Goal: Contribute content

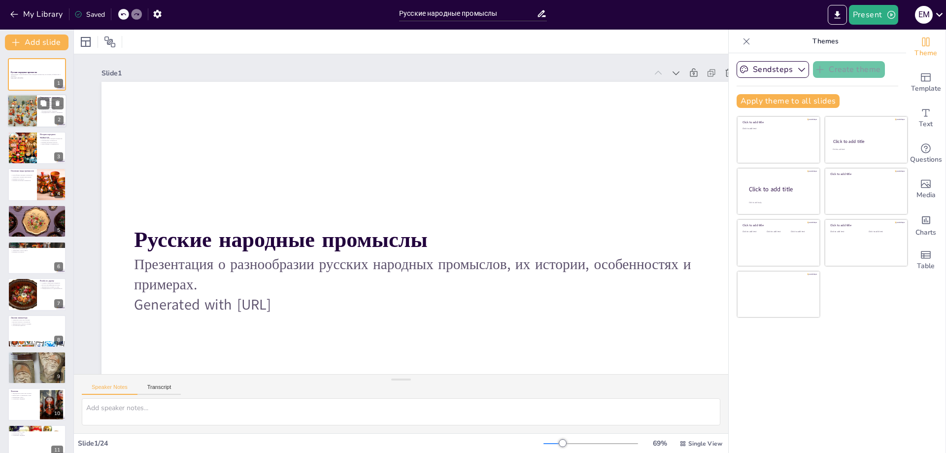
click at [27, 103] on div at bounding box center [22, 112] width 44 height 34
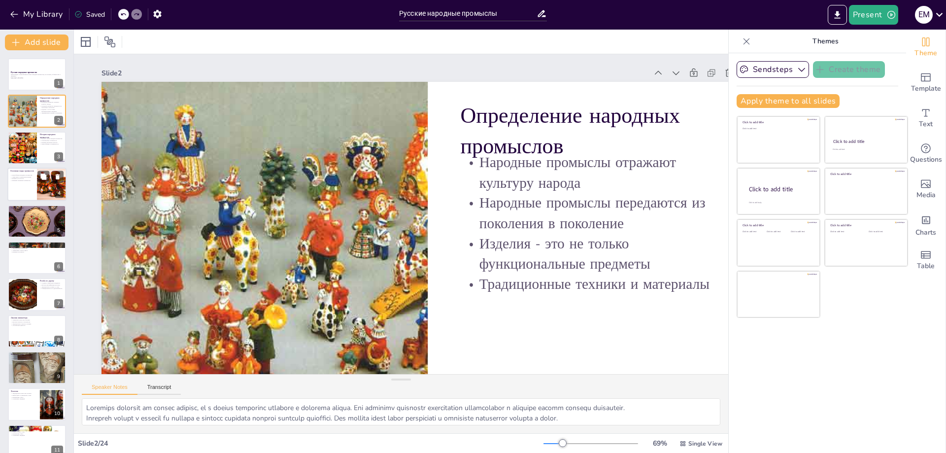
click at [23, 194] on div at bounding box center [36, 185] width 59 height 34
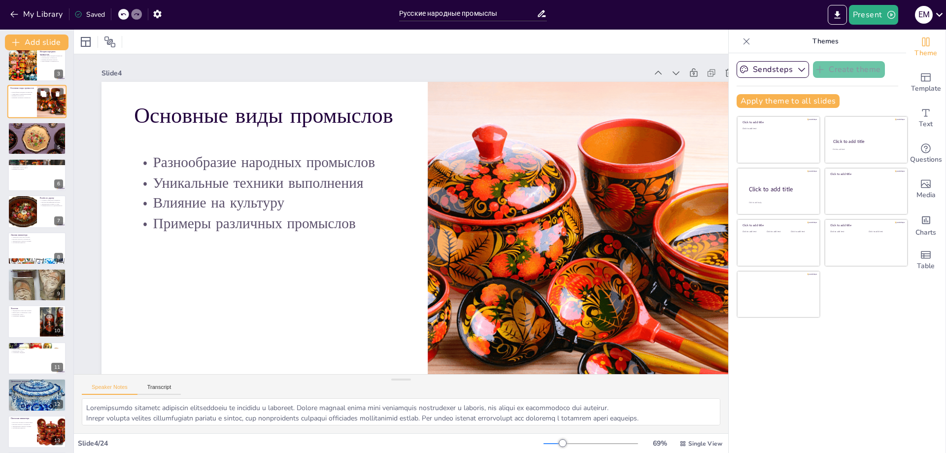
scroll to position [99, 0]
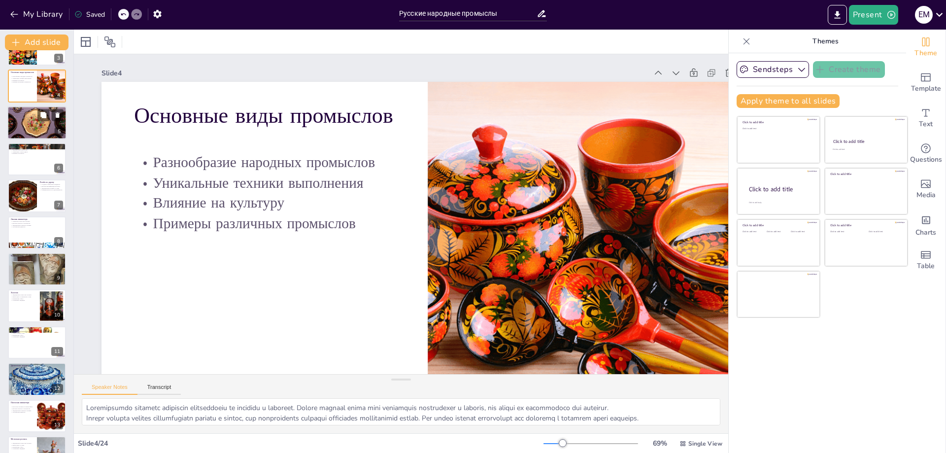
click at [33, 121] on div at bounding box center [36, 122] width 59 height 39
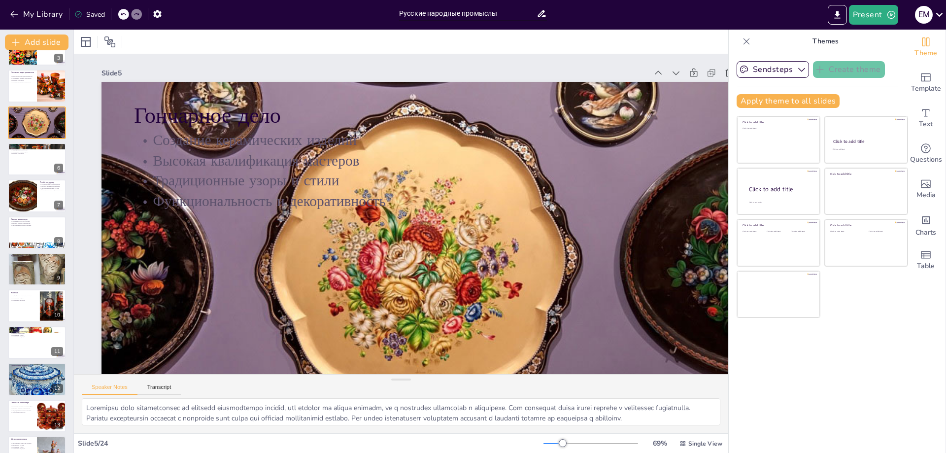
scroll to position [0, 0]
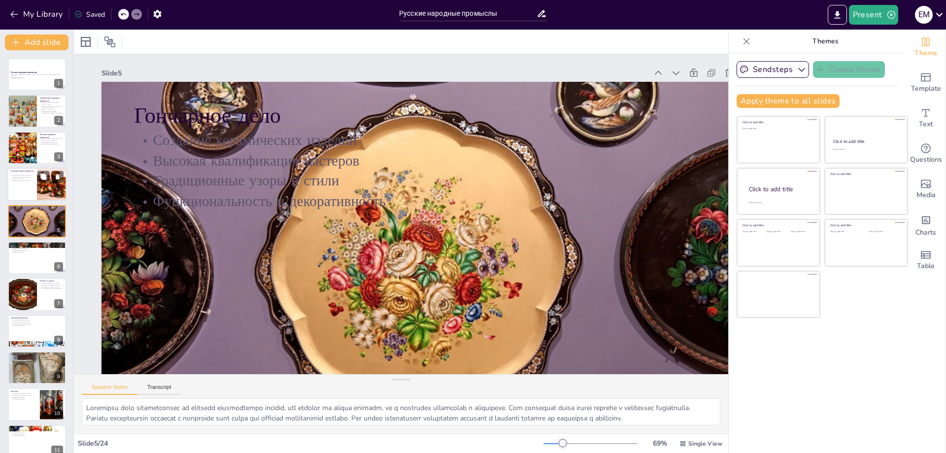
click at [26, 172] on div "Основные виды промыслов" at bounding box center [22, 171] width 24 height 4
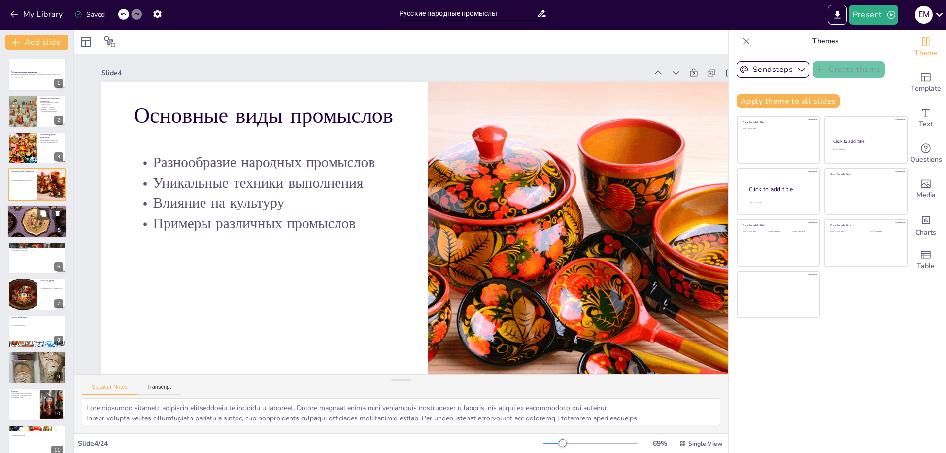
click at [26, 216] on p "Функциональность и декоративность" at bounding box center [36, 215] width 53 height 2
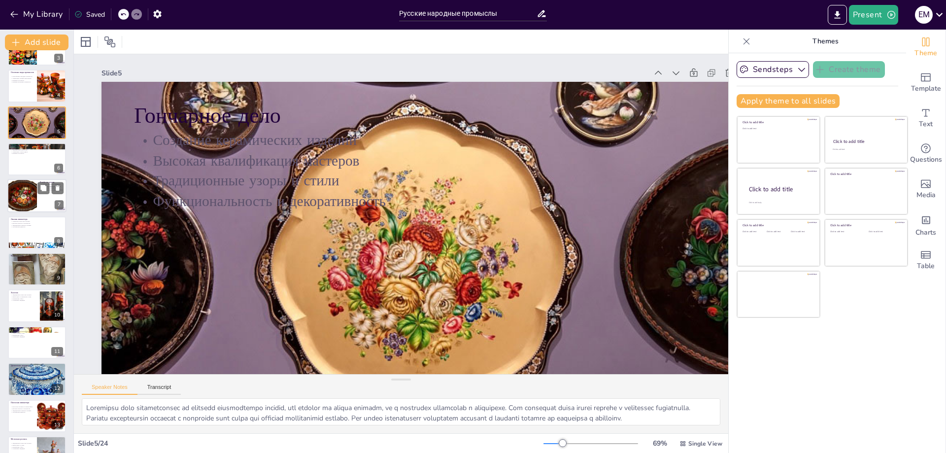
click at [28, 188] on div at bounding box center [22, 196] width 50 height 34
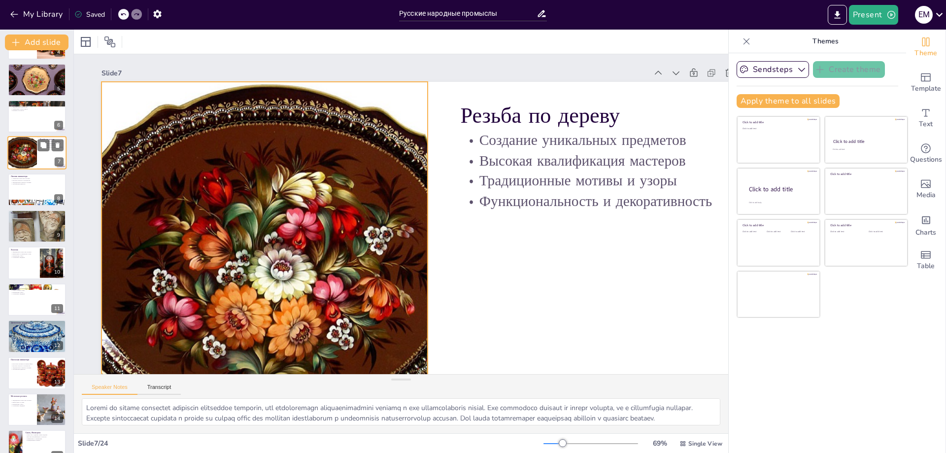
click at [24, 163] on div at bounding box center [22, 153] width 50 height 34
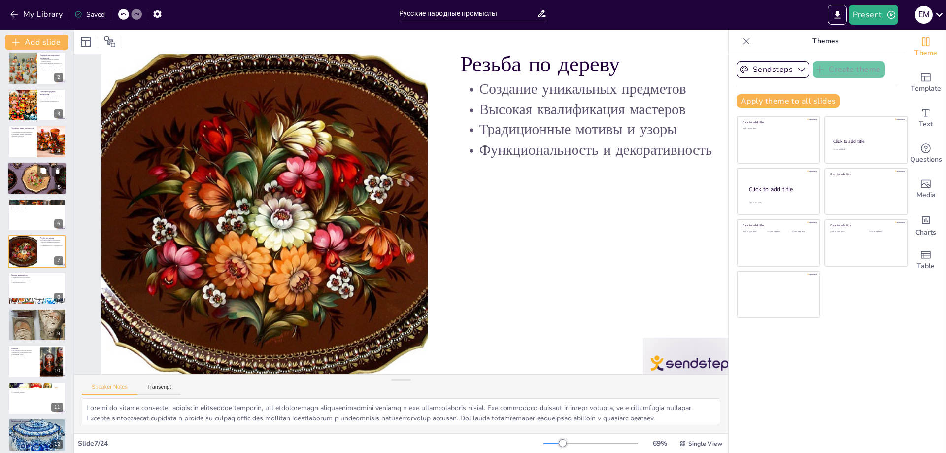
click at [26, 186] on div at bounding box center [36, 178] width 59 height 39
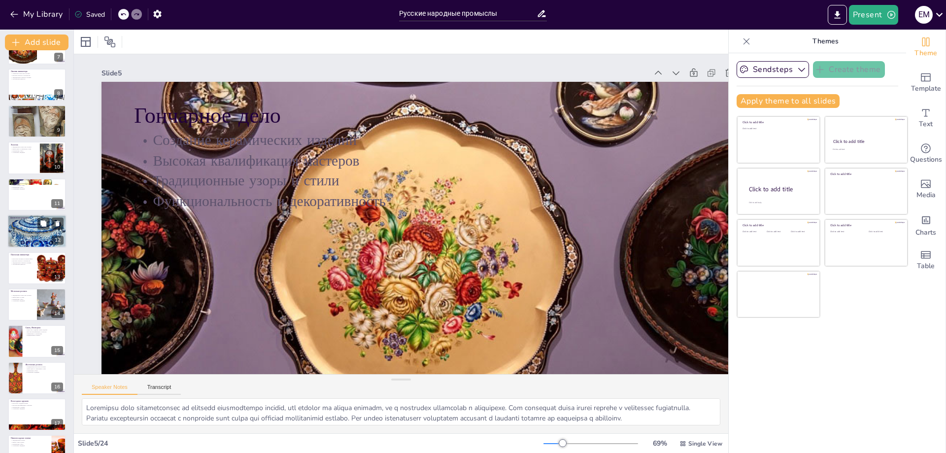
click at [23, 227] on div at bounding box center [36, 231] width 59 height 48
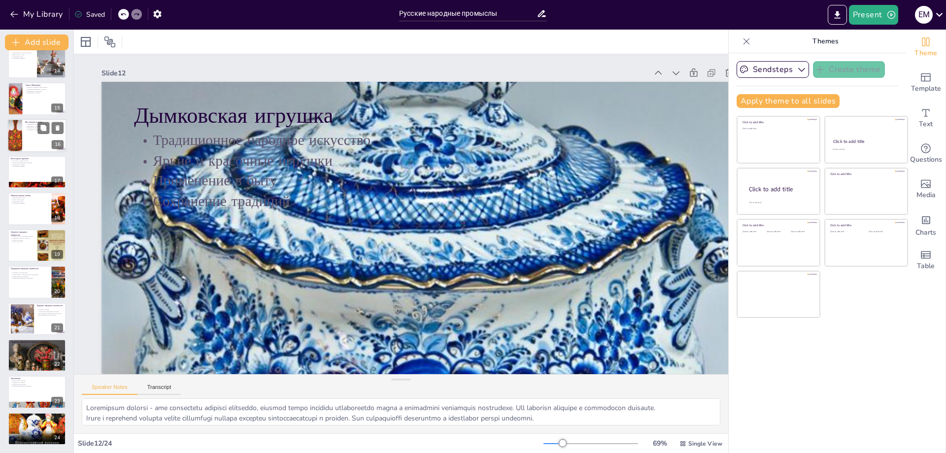
click at [19, 129] on div at bounding box center [15, 136] width 28 height 34
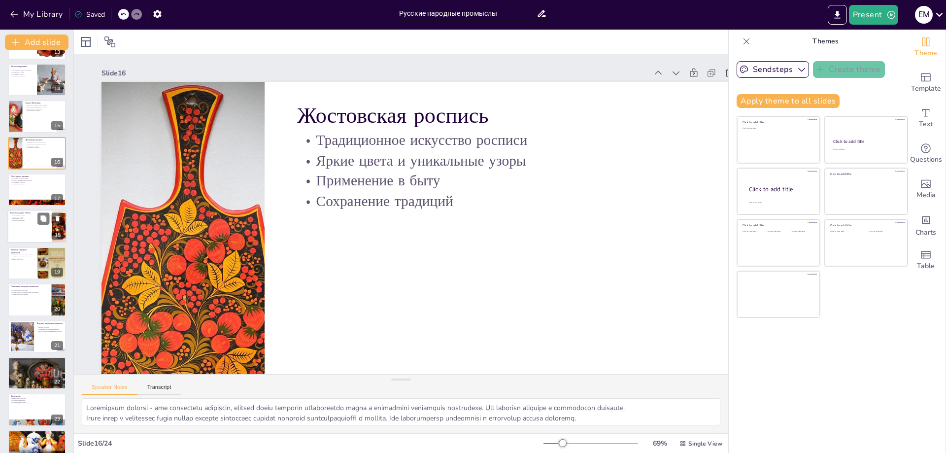
click at [17, 223] on div at bounding box center [36, 227] width 59 height 34
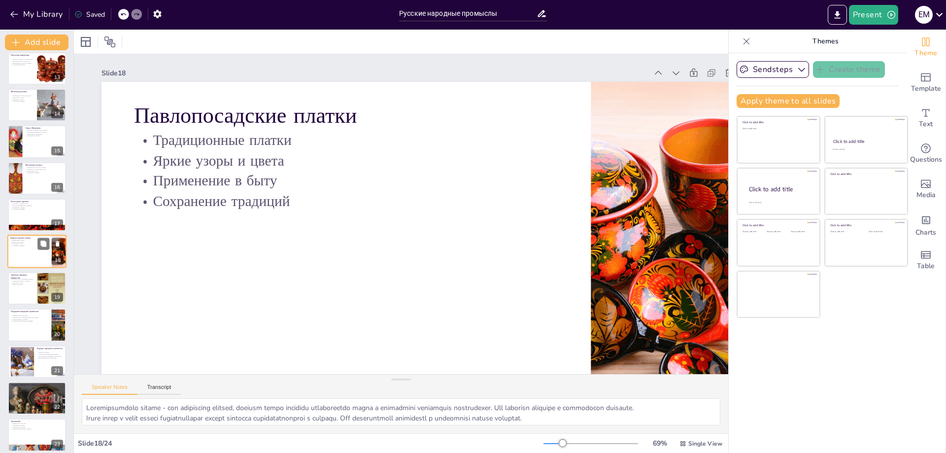
scroll to position [489, 0]
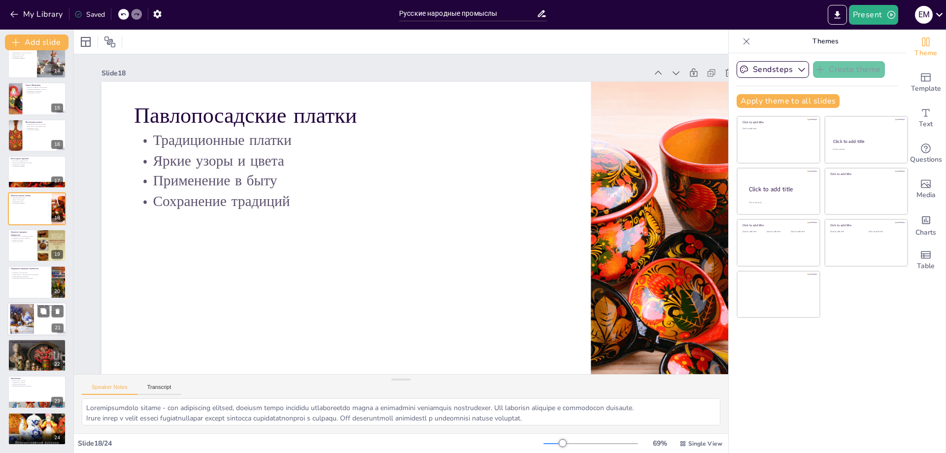
click at [19, 256] on div at bounding box center [22, 318] width 38 height 30
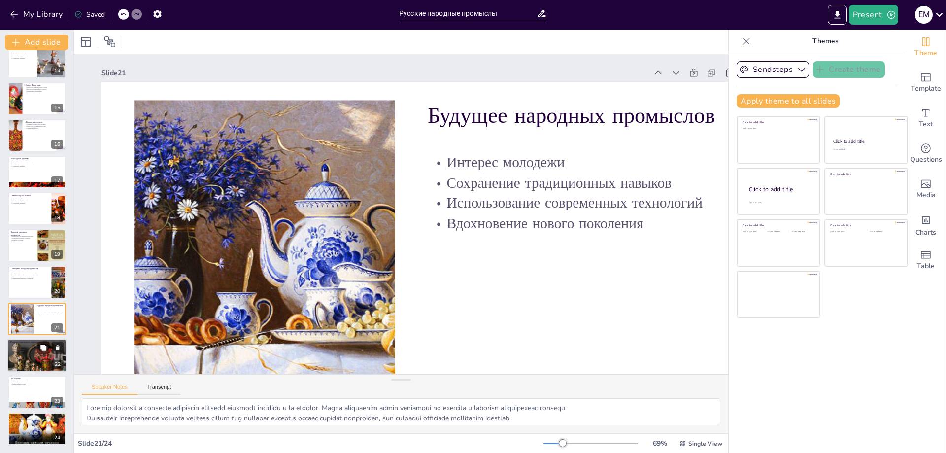
click at [12, 256] on div at bounding box center [36, 355] width 59 height 38
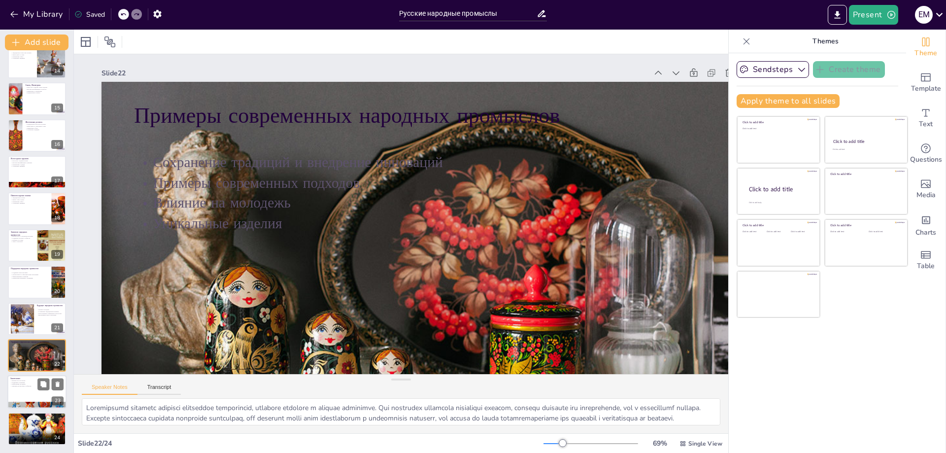
click at [12, 256] on div at bounding box center [36, 392] width 59 height 34
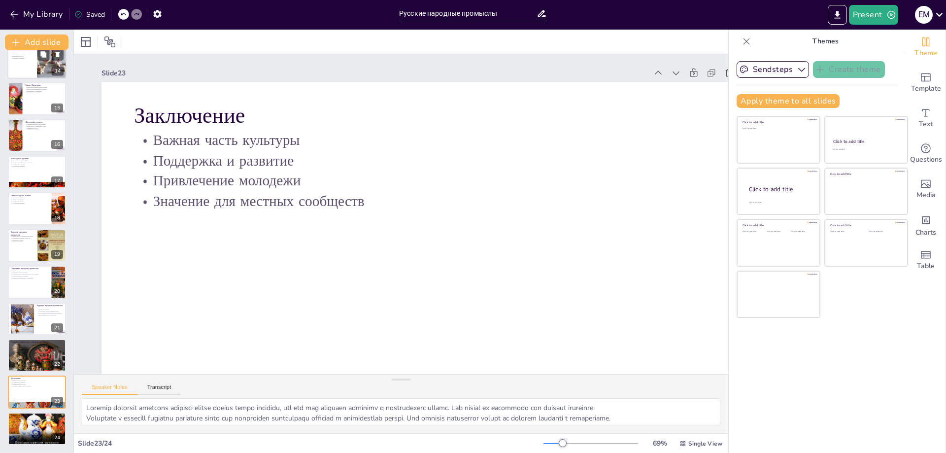
click at [33, 58] on p "Сохранение традиций" at bounding box center [22, 58] width 24 height 2
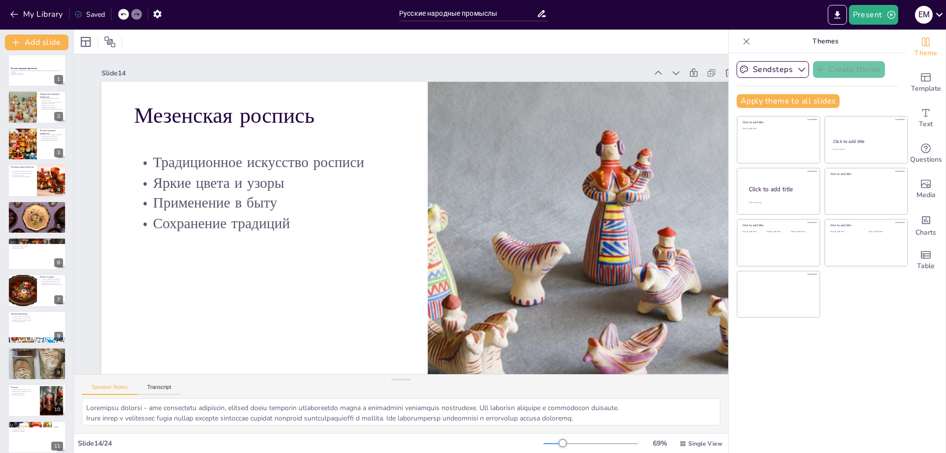
scroll to position [0, 0]
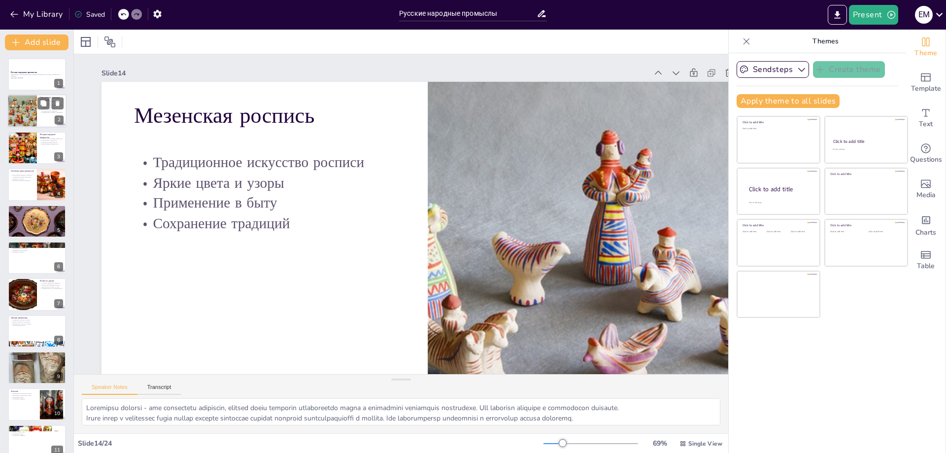
click at [29, 105] on div at bounding box center [22, 112] width 44 height 34
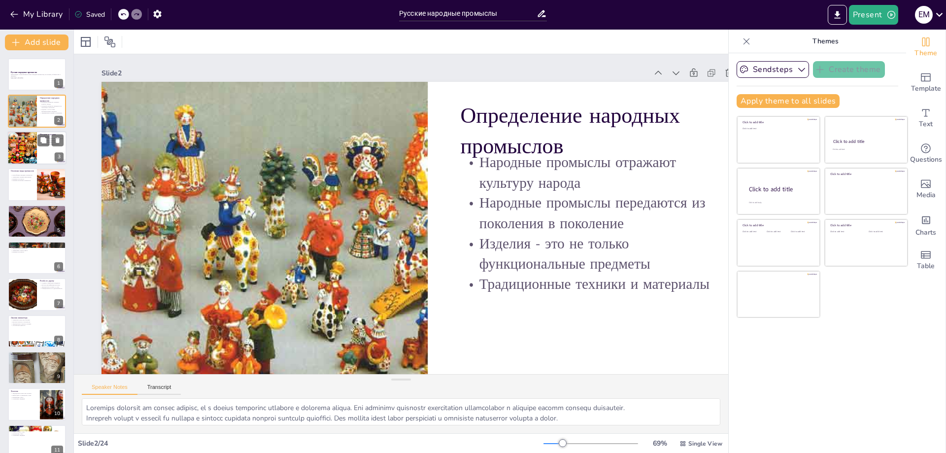
click at [33, 163] on div at bounding box center [22, 148] width 50 height 34
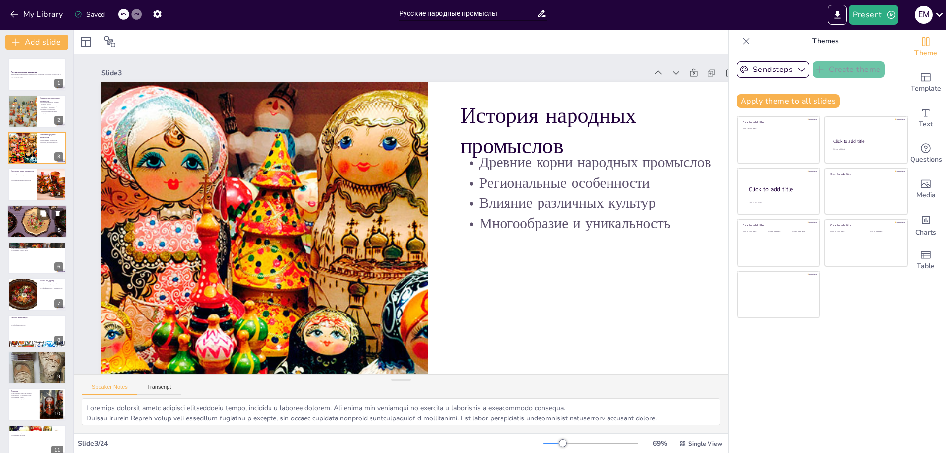
click at [32, 217] on div at bounding box center [36, 220] width 59 height 39
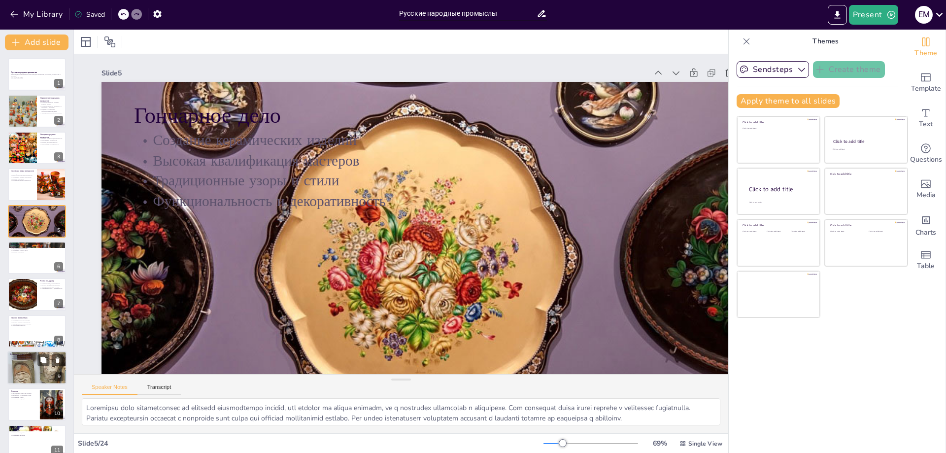
drag, startPoint x: 583, startPoint y: 0, endPoint x: 43, endPoint y: 373, distance: 656.1
click at [43, 256] on div at bounding box center [36, 367] width 59 height 129
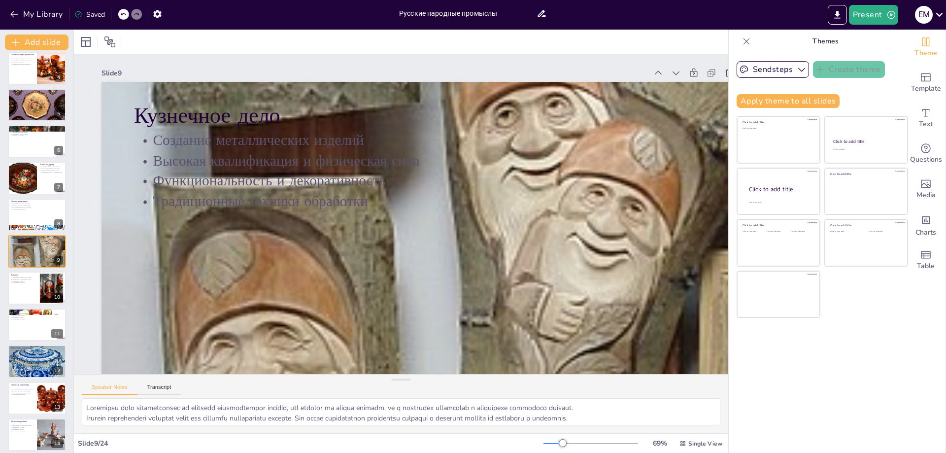
scroll to position [489, 0]
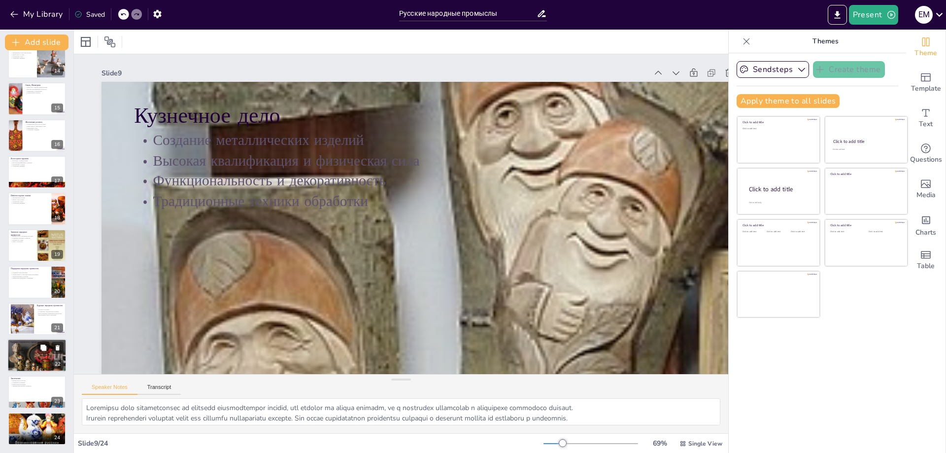
click at [27, 256] on div at bounding box center [36, 355] width 59 height 38
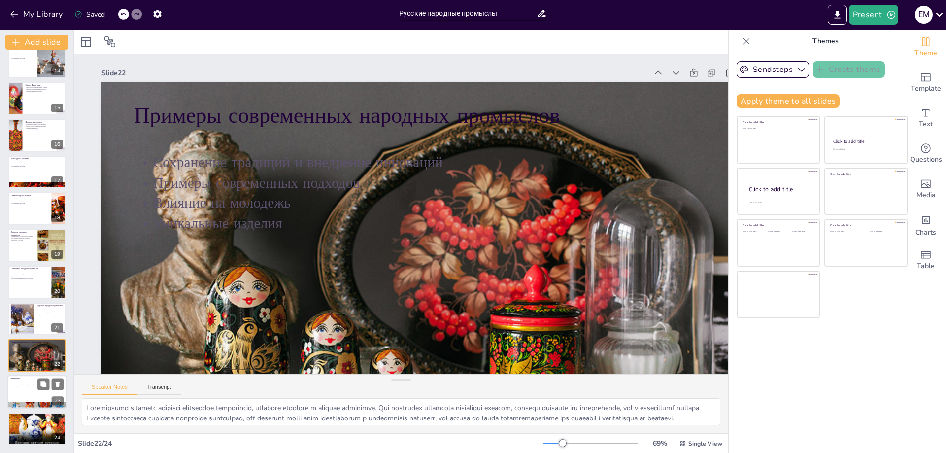
click at [30, 256] on p "Поддержка и развитие" at bounding box center [36, 382] width 53 height 2
type textarea "Русские народные промыслы являются важной частью нашей культуры, так как они от…"
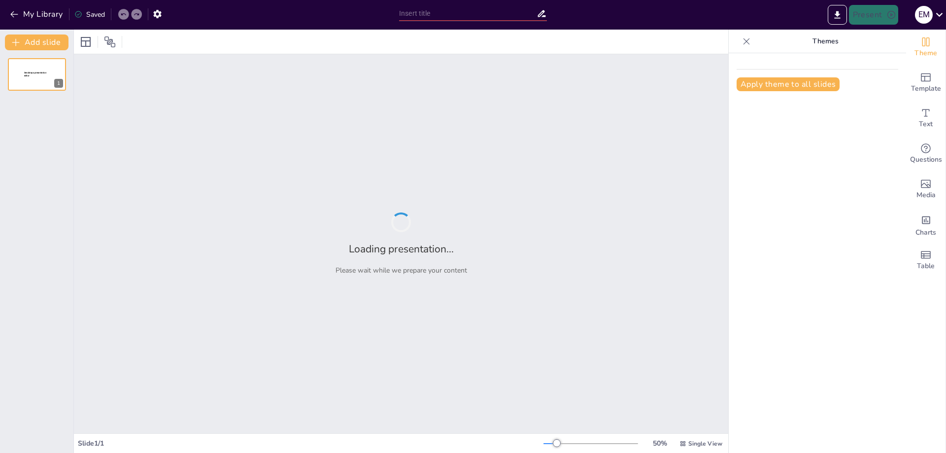
type input "Русские народные промыслы"
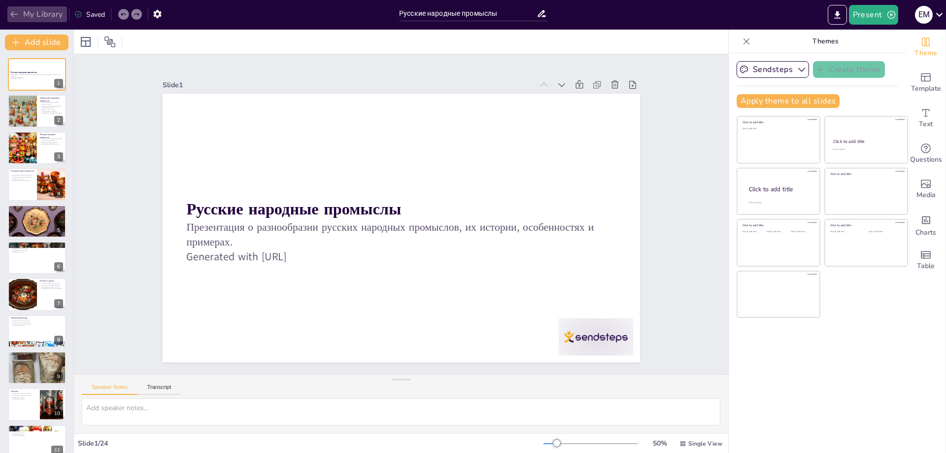
click at [14, 12] on icon "button" at bounding box center [14, 14] width 10 height 10
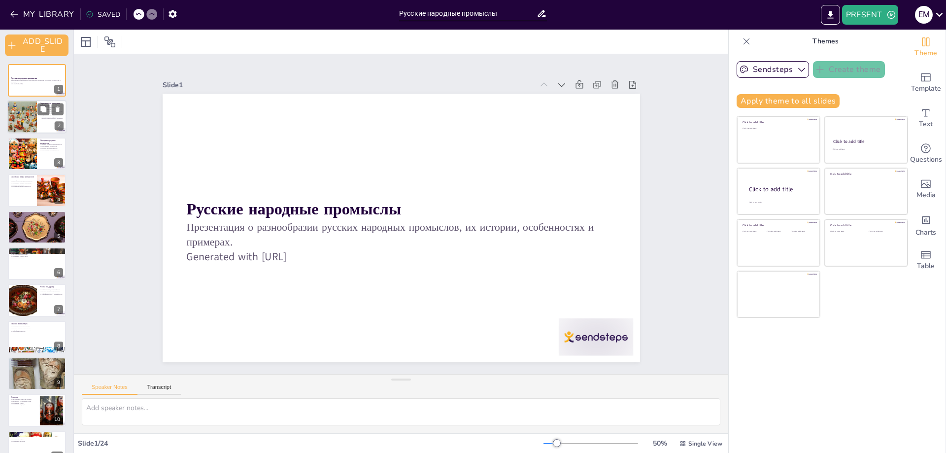
click at [44, 121] on div at bounding box center [36, 118] width 59 height 34
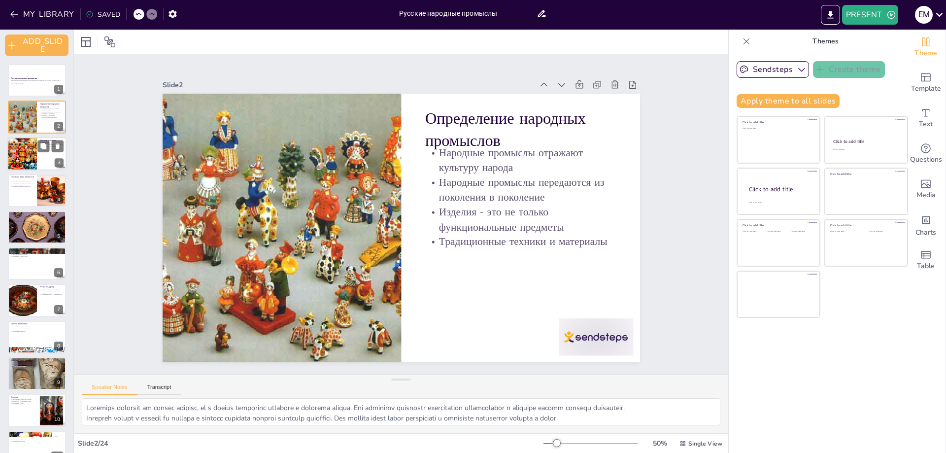
click at [24, 151] on div at bounding box center [22, 154] width 50 height 34
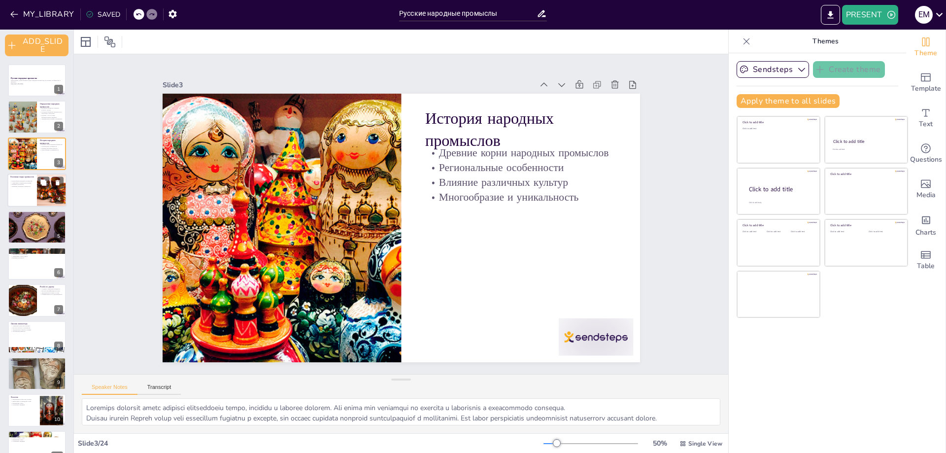
click at [37, 199] on div at bounding box center [52, 190] width 44 height 34
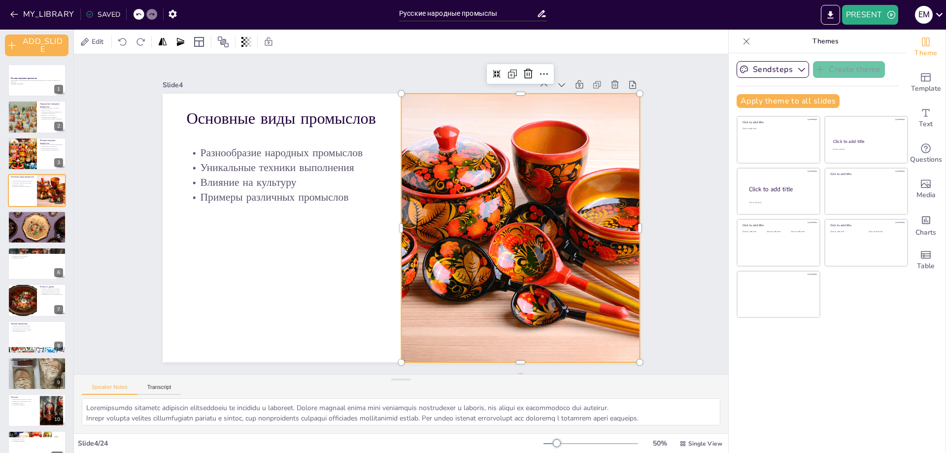
click at [424, 147] on div at bounding box center [518, 240] width 384 height 304
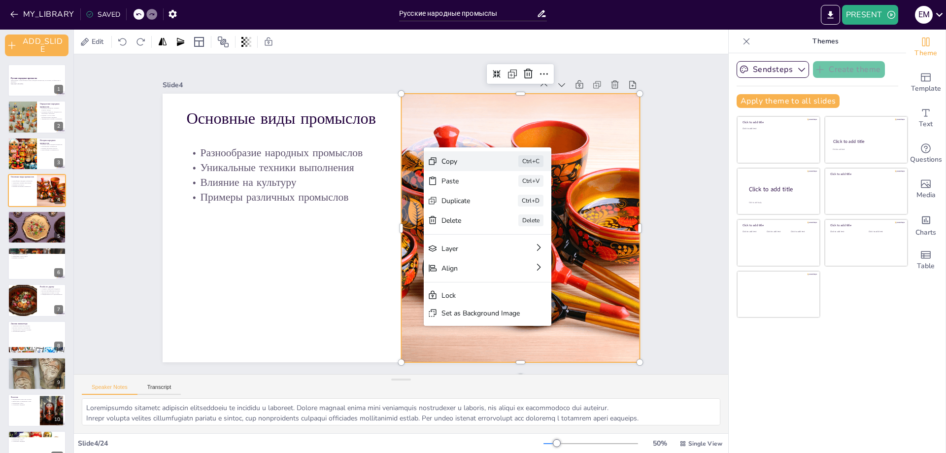
click at [514, 223] on div "Copy" at bounding box center [539, 230] width 50 height 14
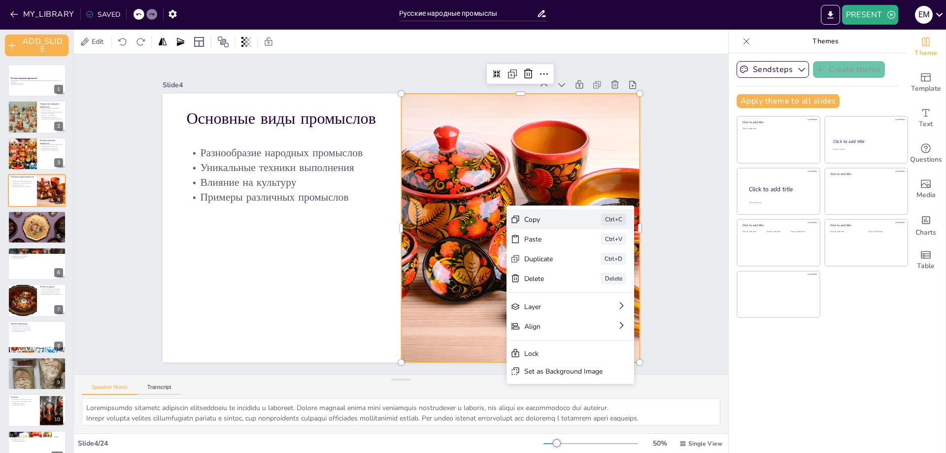
click at [590, 289] on div "Copy" at bounding box center [615, 296] width 50 height 14
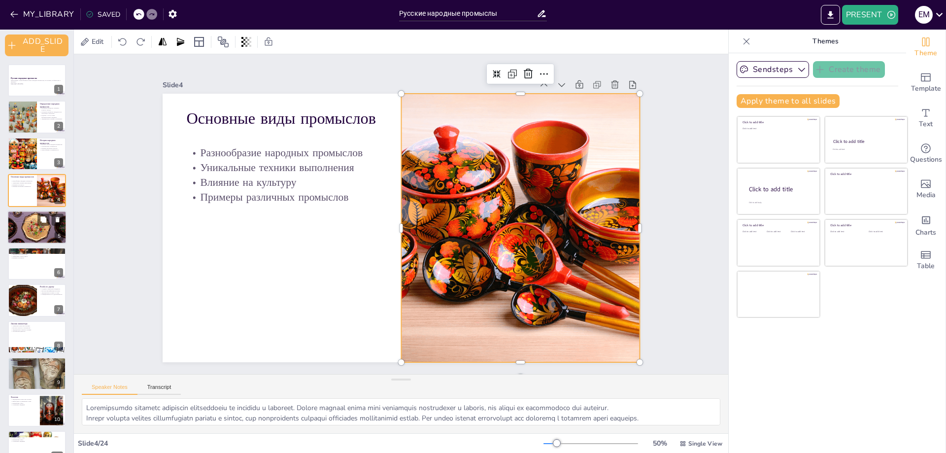
click at [25, 229] on div at bounding box center [36, 226] width 59 height 39
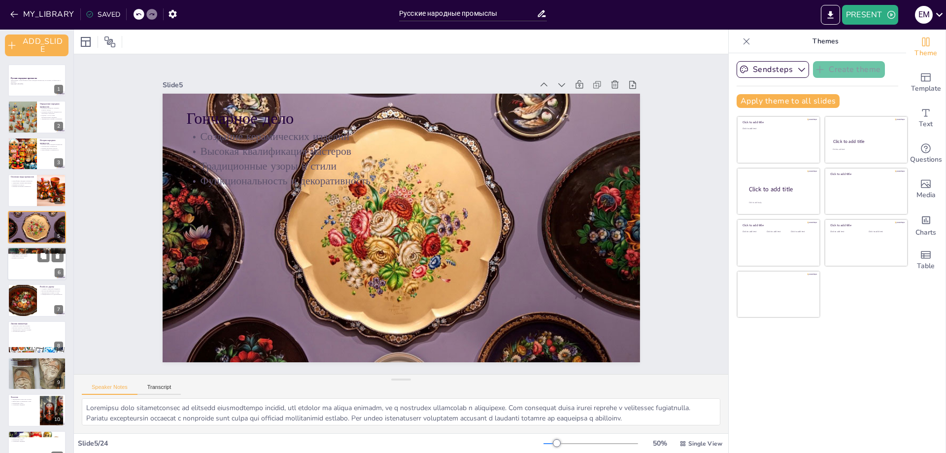
click at [36, 247] on div "Ткачество Искусство создания тканей Традиционные технологии Уникальные узоры и …" at bounding box center [36, 247] width 59 height 0
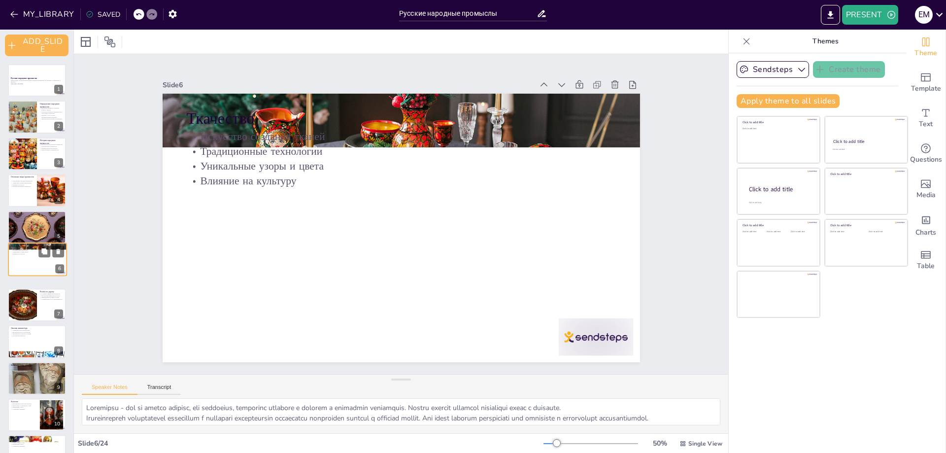
scroll to position [9, 0]
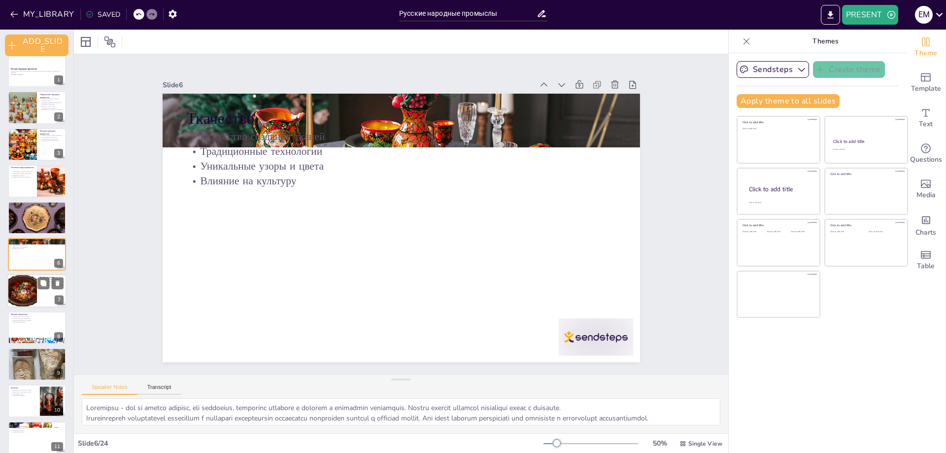
click at [17, 288] on div at bounding box center [22, 291] width 50 height 34
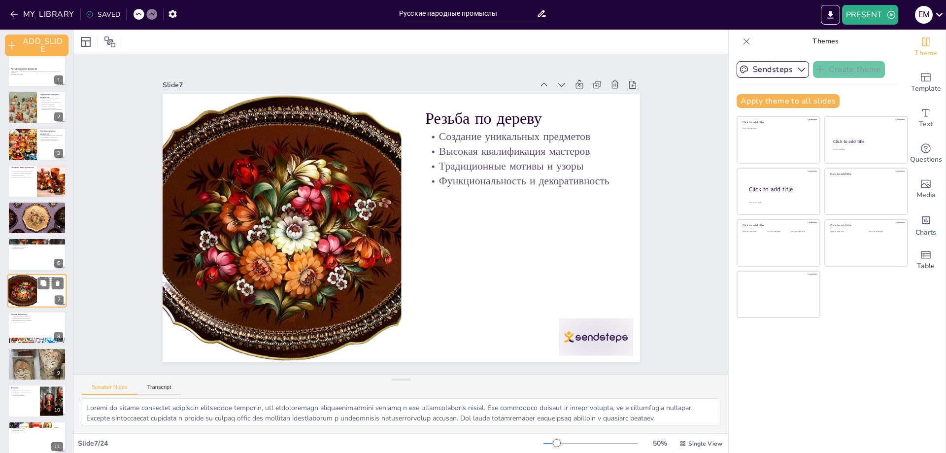
scroll to position [46, 0]
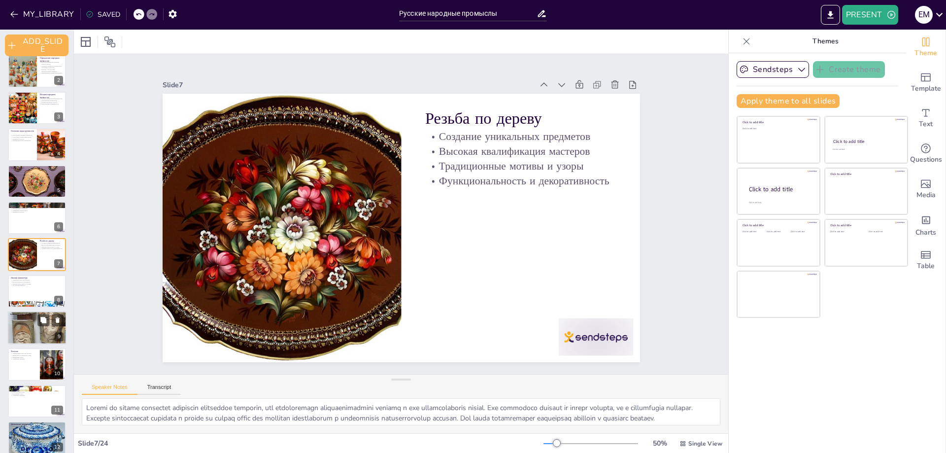
click at [19, 333] on div at bounding box center [36, 327] width 59 height 129
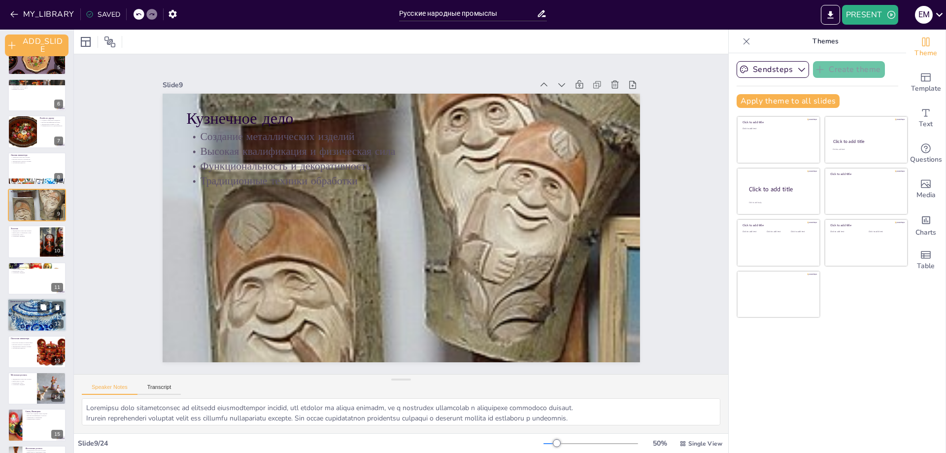
click at [20, 319] on div at bounding box center [36, 315] width 59 height 48
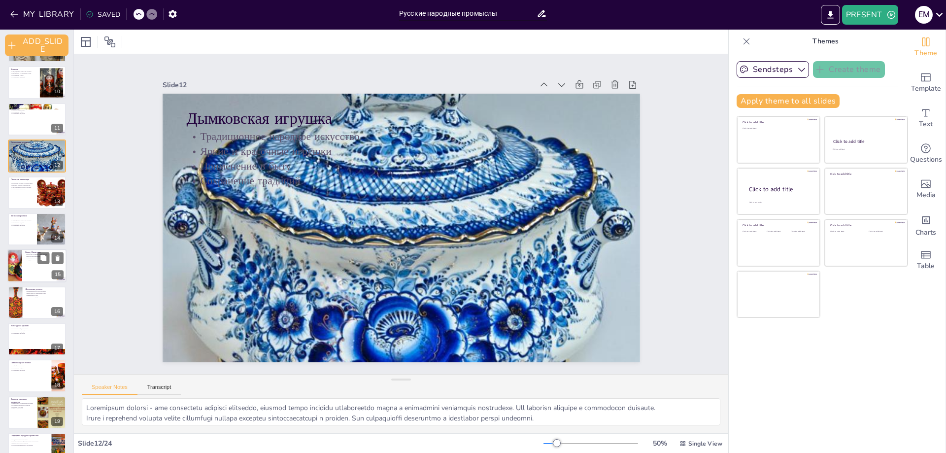
click at [27, 273] on div at bounding box center [36, 266] width 59 height 34
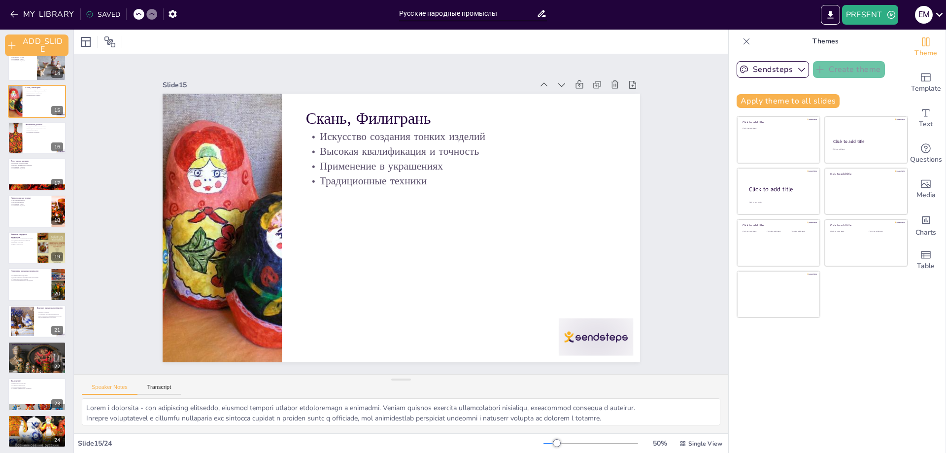
scroll to position [495, 0]
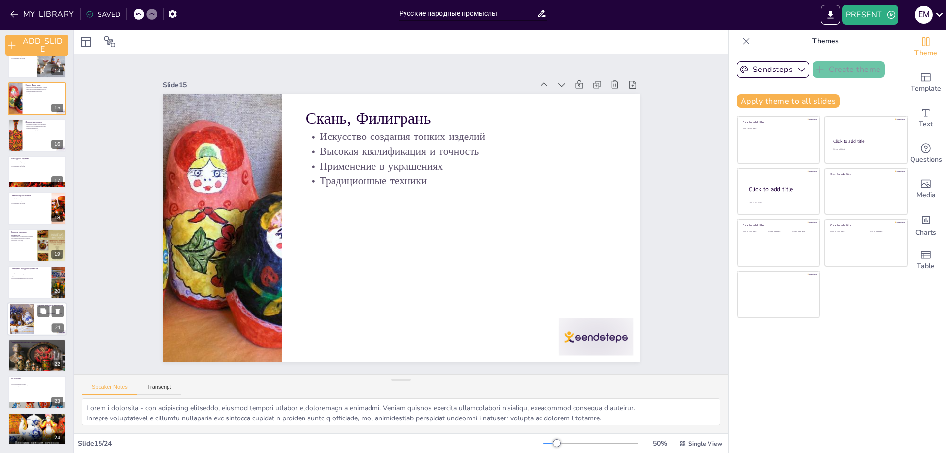
click at [12, 329] on div at bounding box center [22, 318] width 38 height 30
type textarea "Loremip dolorsit a consecte adipiscin elitsedd eiusmodt incididu u la etdolor. …"
